Goal: Information Seeking & Learning: Learn about a topic

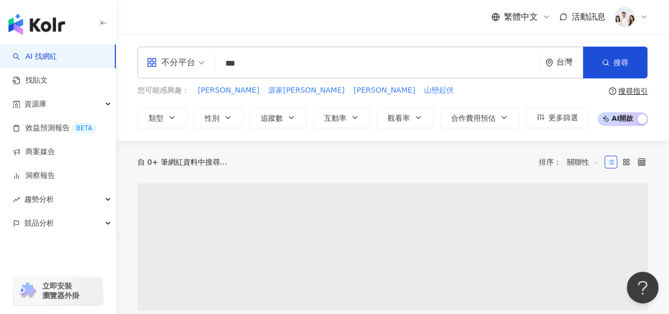
type input "**"
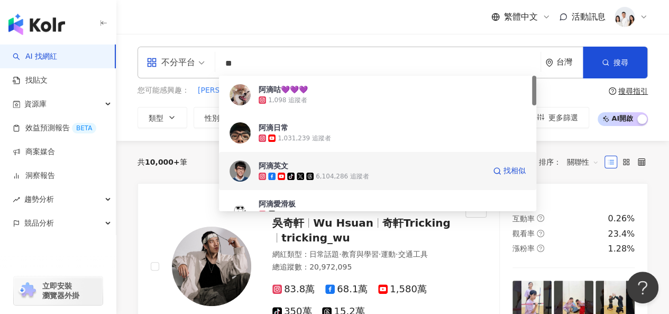
click at [315, 161] on span "阿滴英文" at bounding box center [372, 165] width 226 height 11
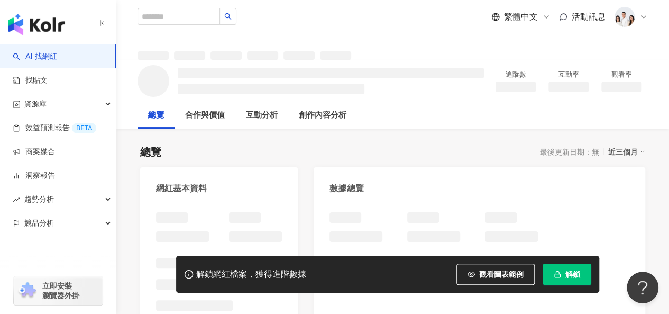
click at [555, 272] on icon "button" at bounding box center [557, 273] width 7 height 7
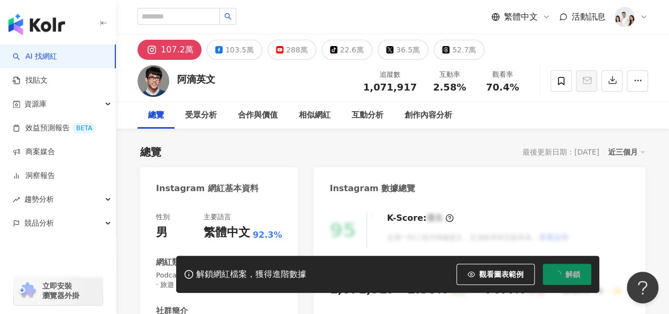
scroll to position [106, 0]
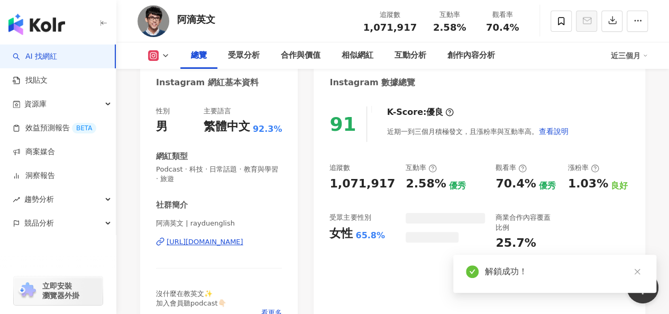
click at [638, 276] on link at bounding box center [636, 271] width 13 height 13
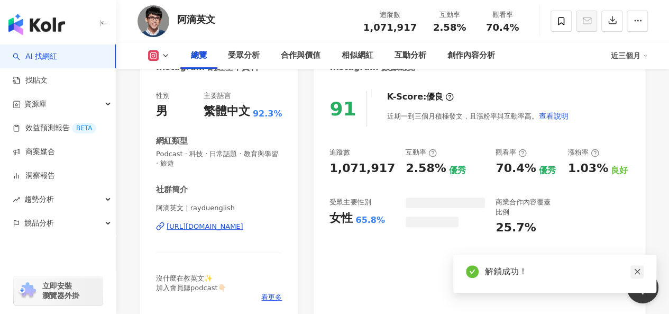
click at [638, 271] on icon "close" at bounding box center [637, 271] width 7 height 7
